Goal: Find specific page/section: Find specific page/section

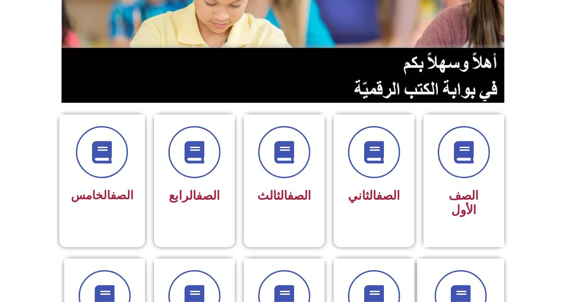
scroll to position [314, 0]
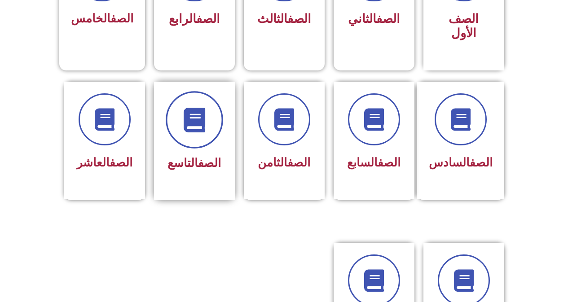
click at [177, 92] on span at bounding box center [194, 119] width 57 height 57
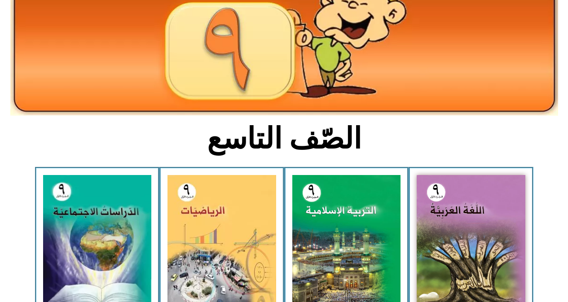
scroll to position [359, 0]
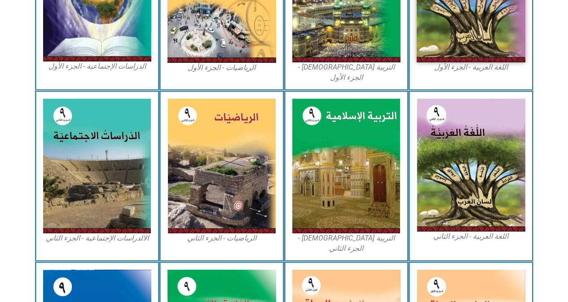
click at [109, 66] on figcaption "الدراسات الإجتماعية - الجزء الأول​" at bounding box center [97, 67] width 109 height 10
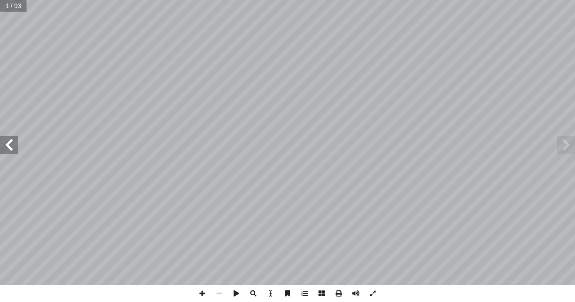
click at [13, 147] on span at bounding box center [9, 145] width 18 height 18
click at [14, 146] on span at bounding box center [9, 145] width 18 height 18
click at [14, 144] on span at bounding box center [9, 145] width 18 height 18
click at [14, 143] on span at bounding box center [9, 145] width 18 height 18
click at [196, 291] on span at bounding box center [202, 293] width 17 height 17
